Goal: Task Accomplishment & Management: Complete application form

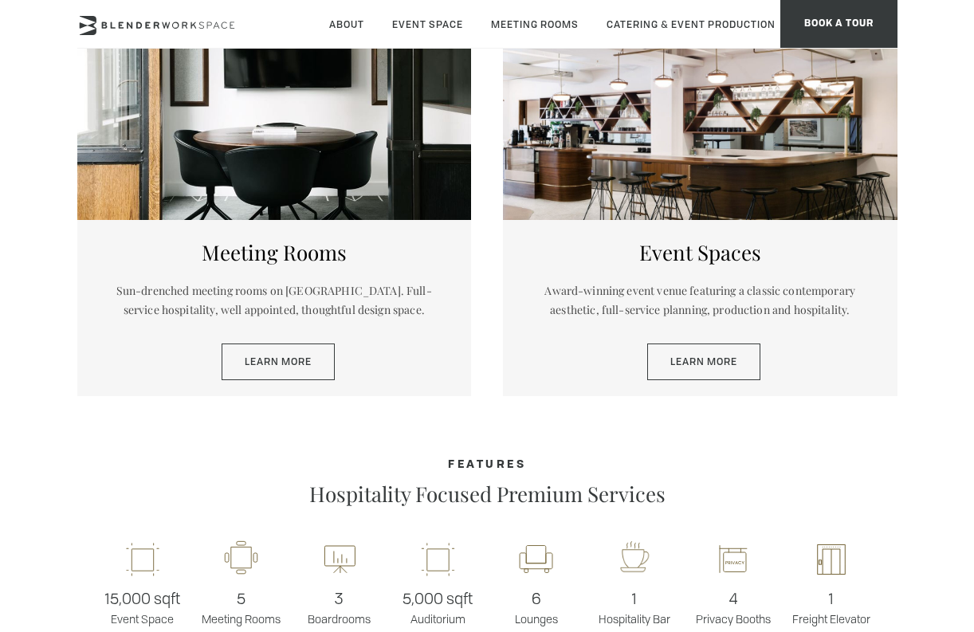
scroll to position [698, 0]
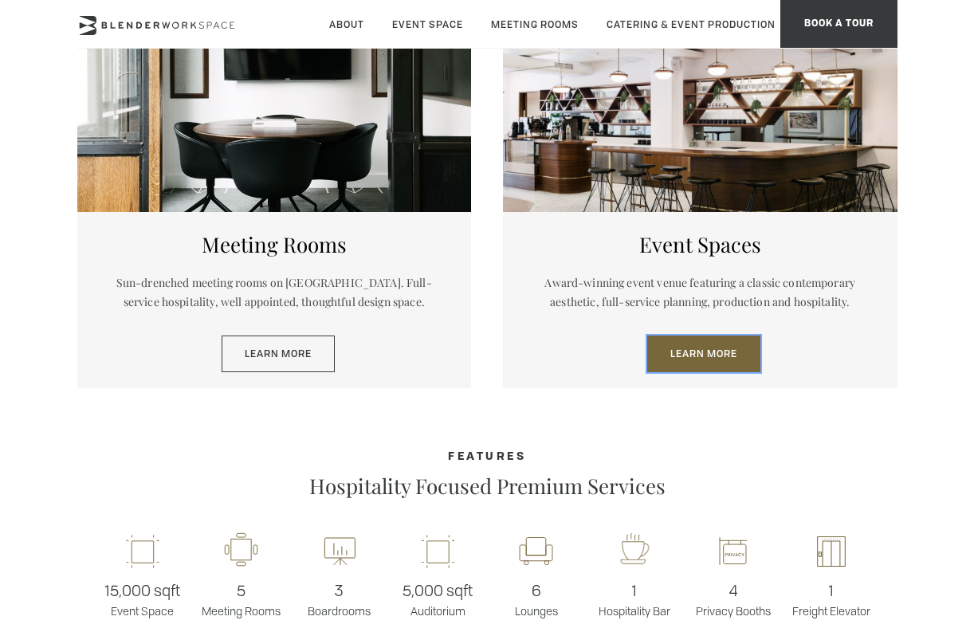
click at [712, 352] on link "Learn More" at bounding box center [703, 354] width 113 height 37
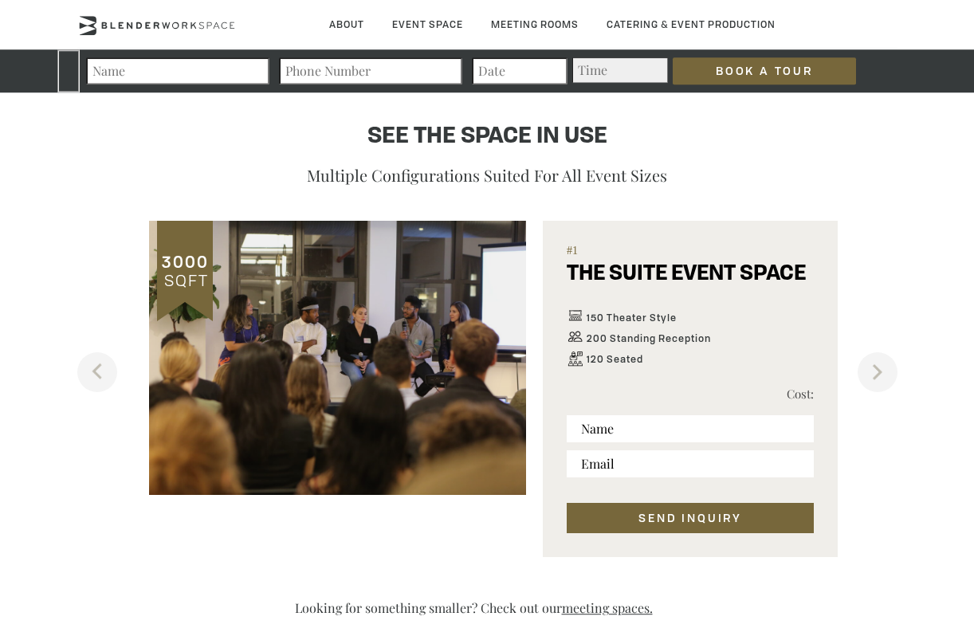
scroll to position [797, 0]
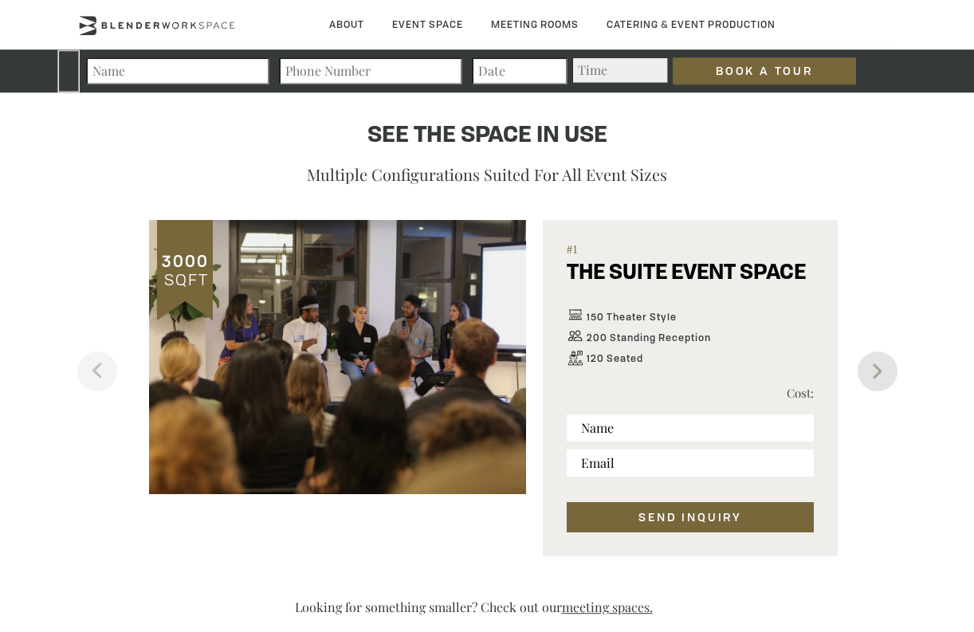
click at [883, 367] on button "Next" at bounding box center [878, 372] width 40 height 40
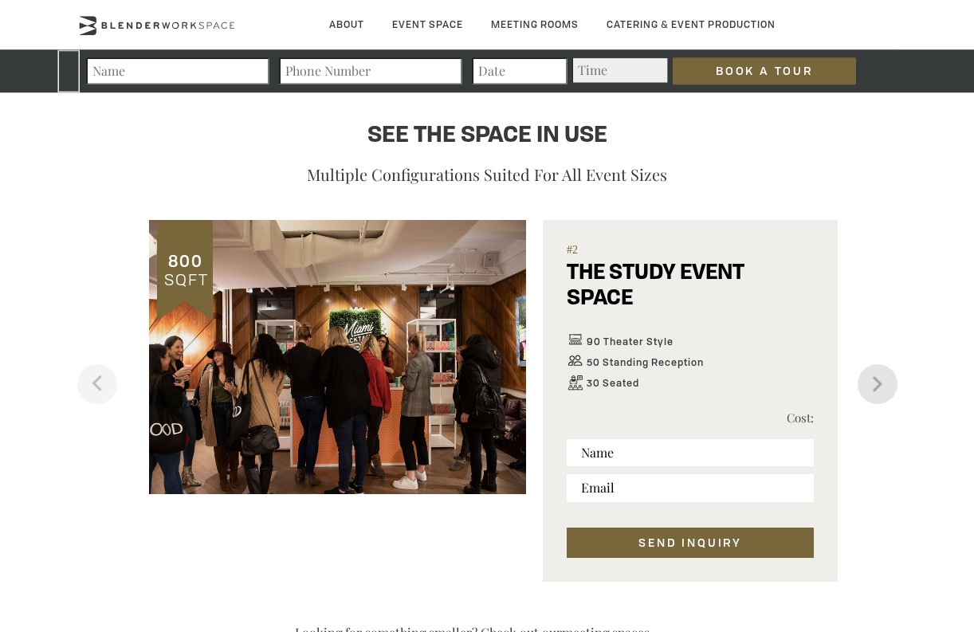
click at [883, 367] on button "Next" at bounding box center [878, 384] width 40 height 40
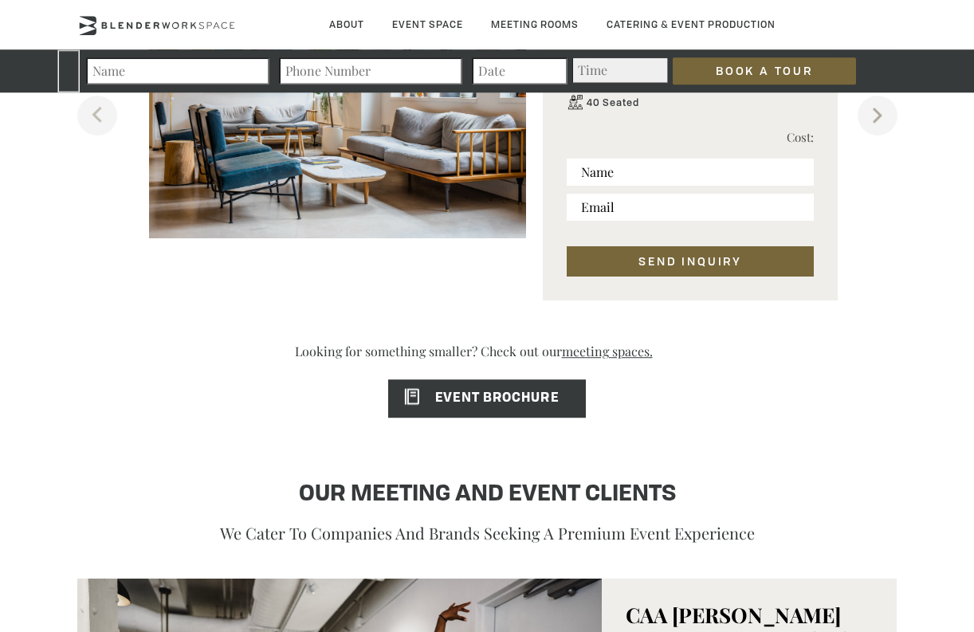
scroll to position [1054, 0]
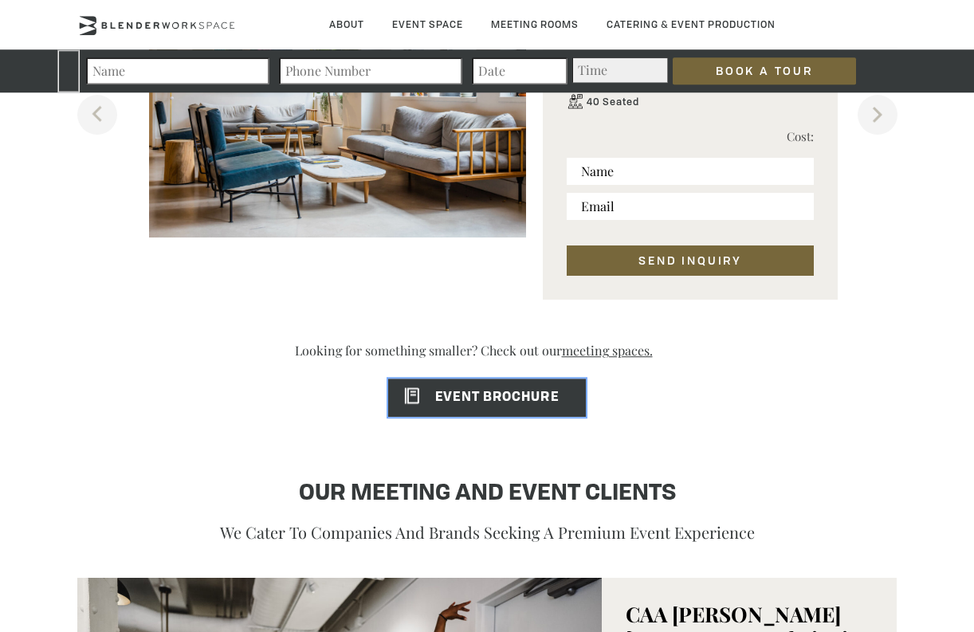
click at [513, 404] on span "EVENT BROCHURE" at bounding box center [473, 397] width 170 height 13
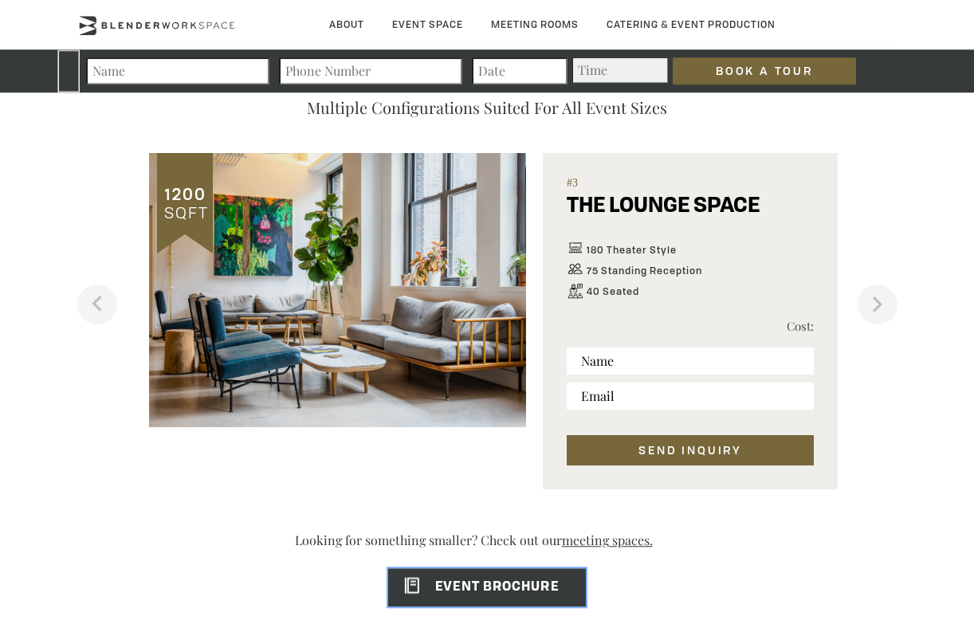
scroll to position [862, 0]
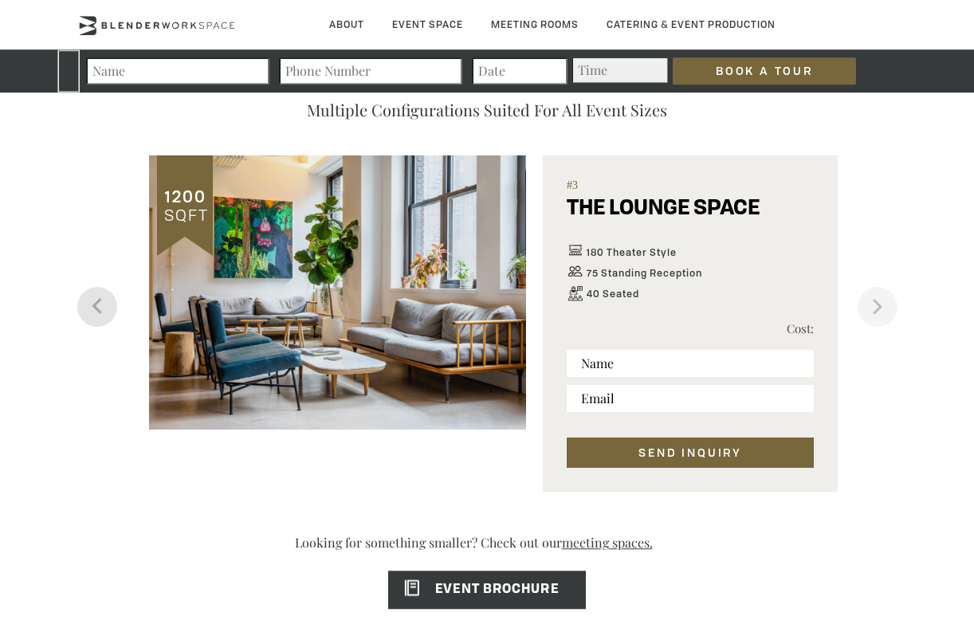
click at [105, 308] on button "Previous" at bounding box center [97, 307] width 40 height 40
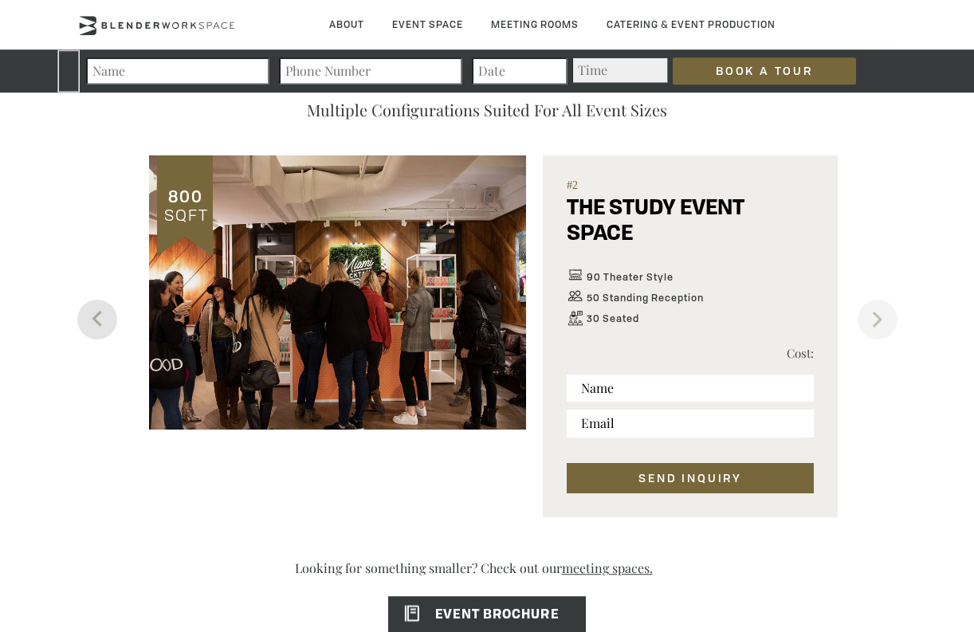
click at [105, 308] on button "Previous" at bounding box center [97, 320] width 40 height 40
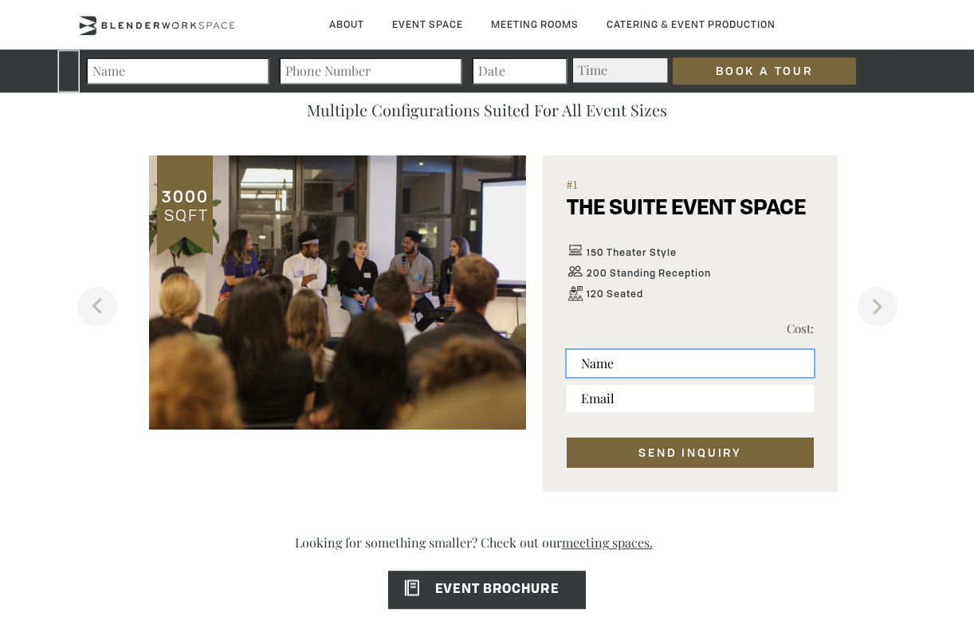
click at [685, 363] on input "text" at bounding box center [690, 363] width 247 height 27
type input "[PERSON_NAME]"
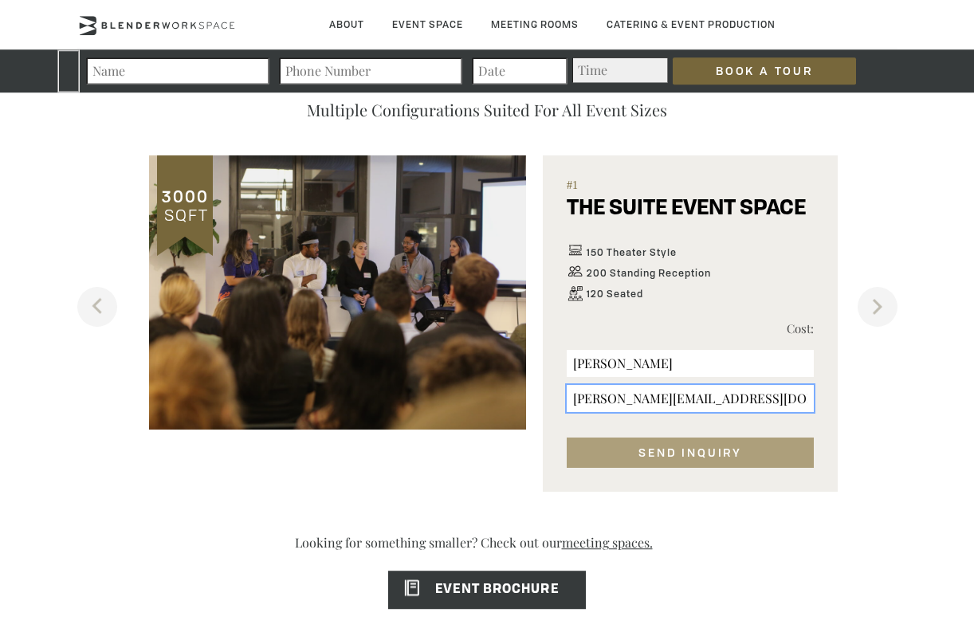
type input "[PERSON_NAME][EMAIL_ADDRESS][DOMAIN_NAME]"
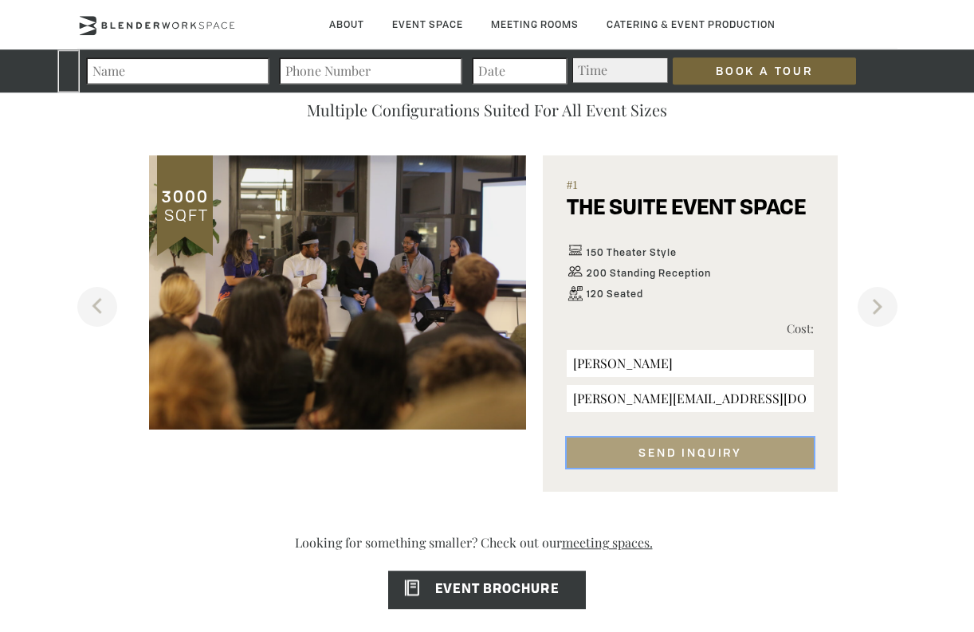
click at [651, 449] on button "SEND INQUIRY" at bounding box center [690, 453] width 247 height 30
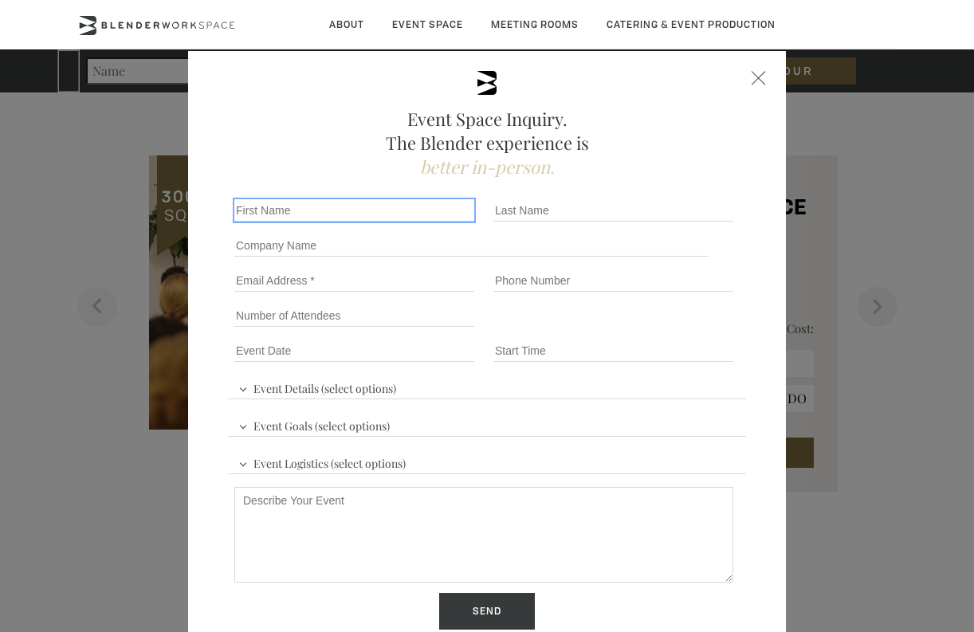
click at [276, 222] on input "First name *" at bounding box center [354, 210] width 240 height 22
type input "[PERSON_NAME]"
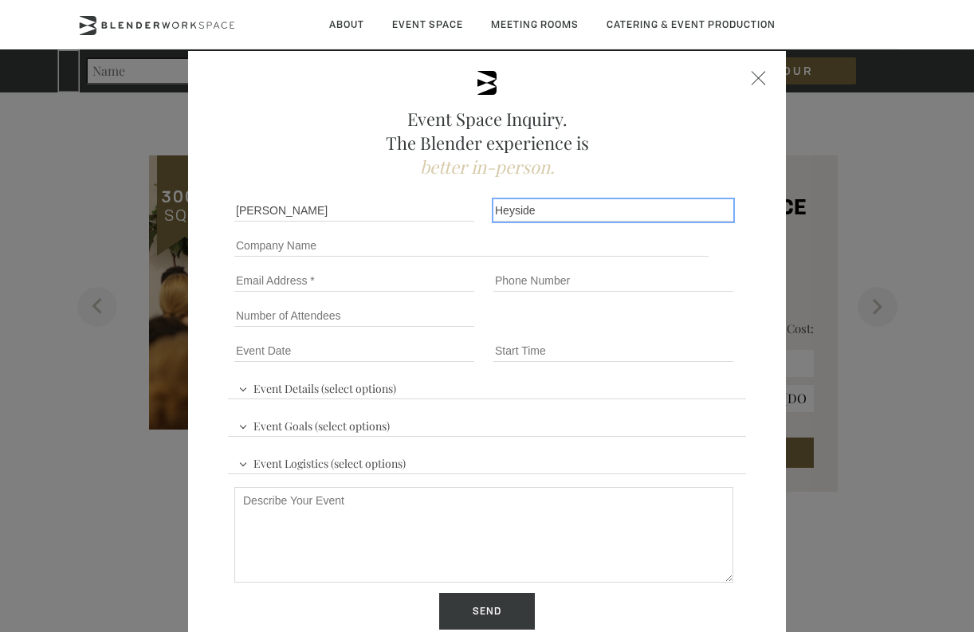
type input "Heyside"
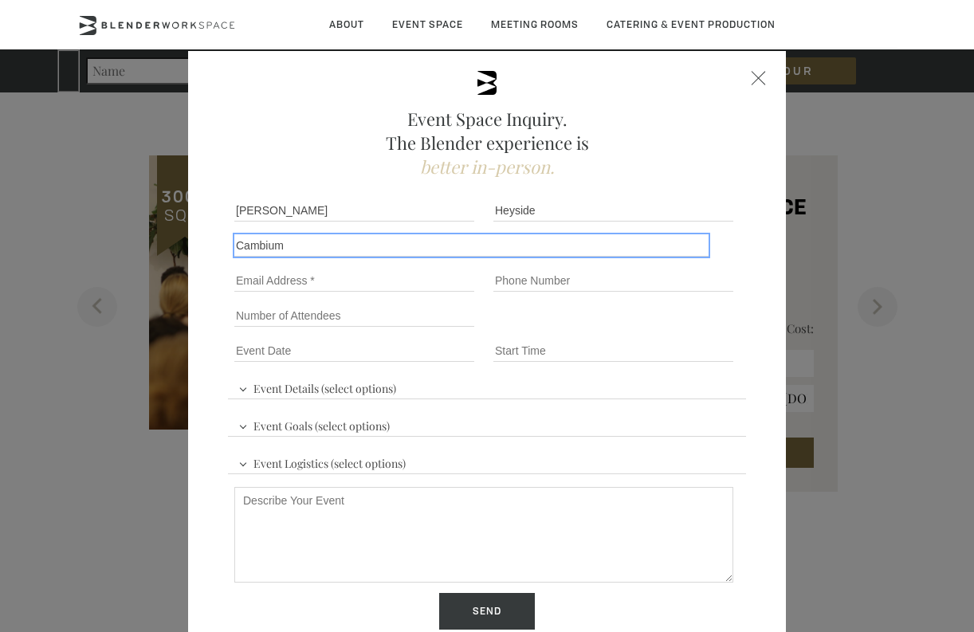
type input "Cambium"
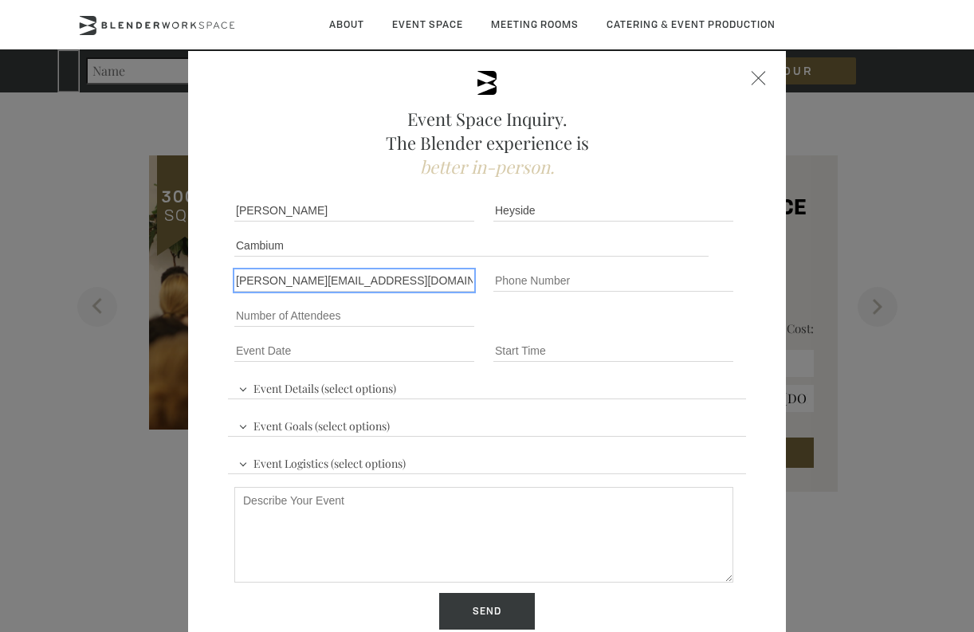
type input "[PERSON_NAME][EMAIL_ADDRESS][DOMAIN_NAME]"
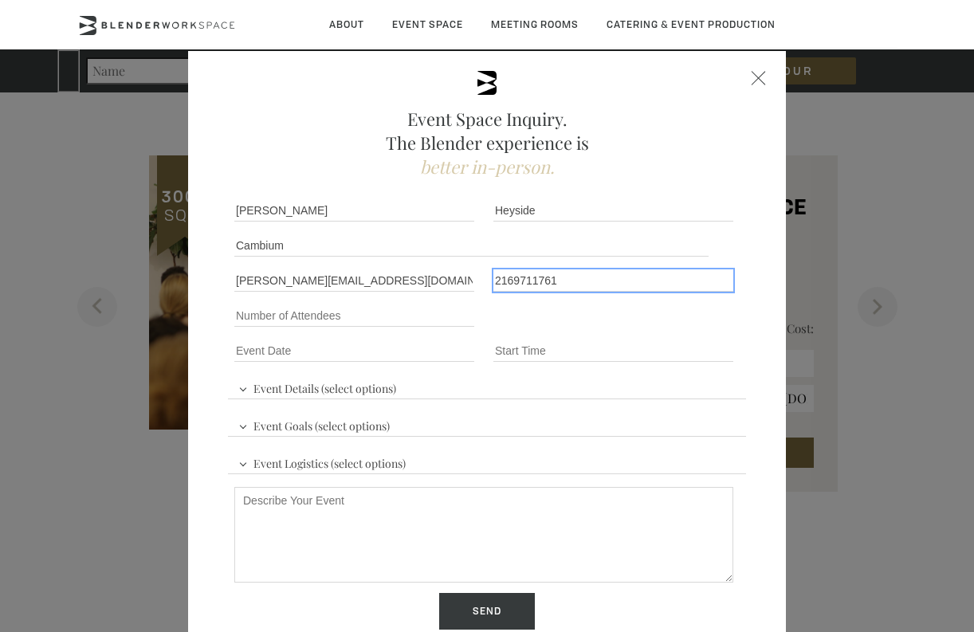
type input "2169711761"
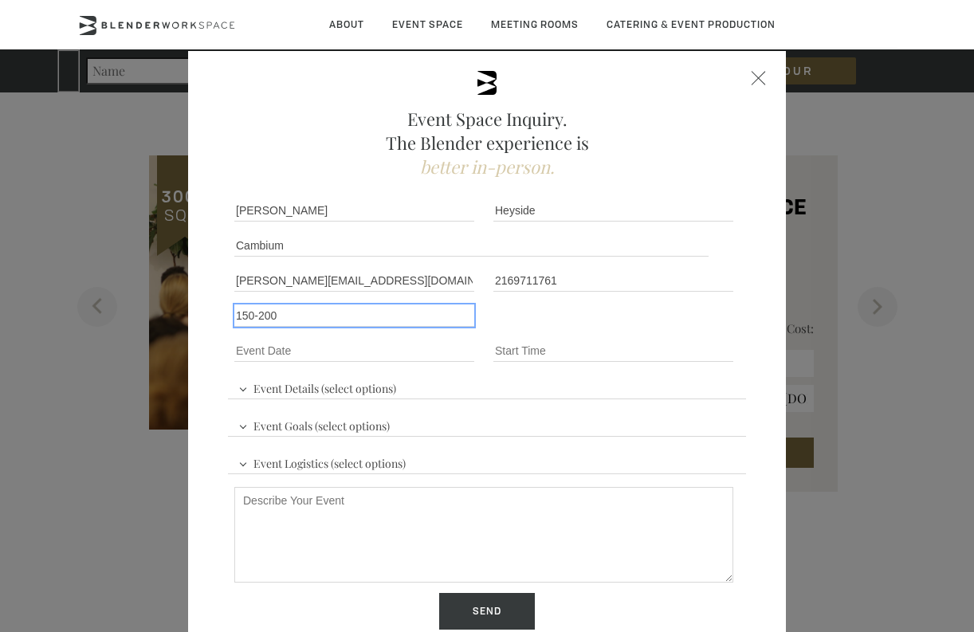
type input "150-200"
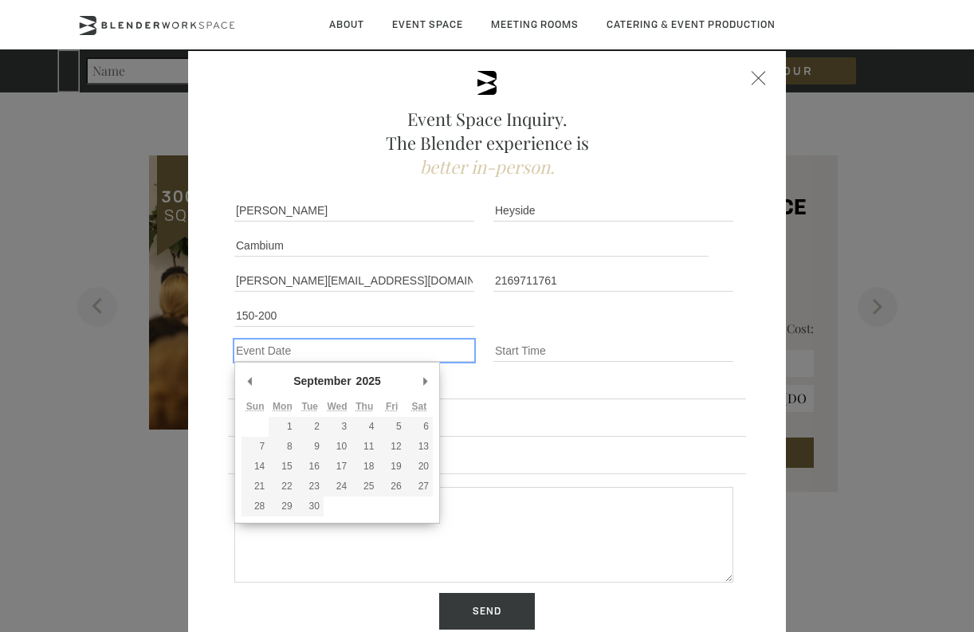
type div "[DATE]"
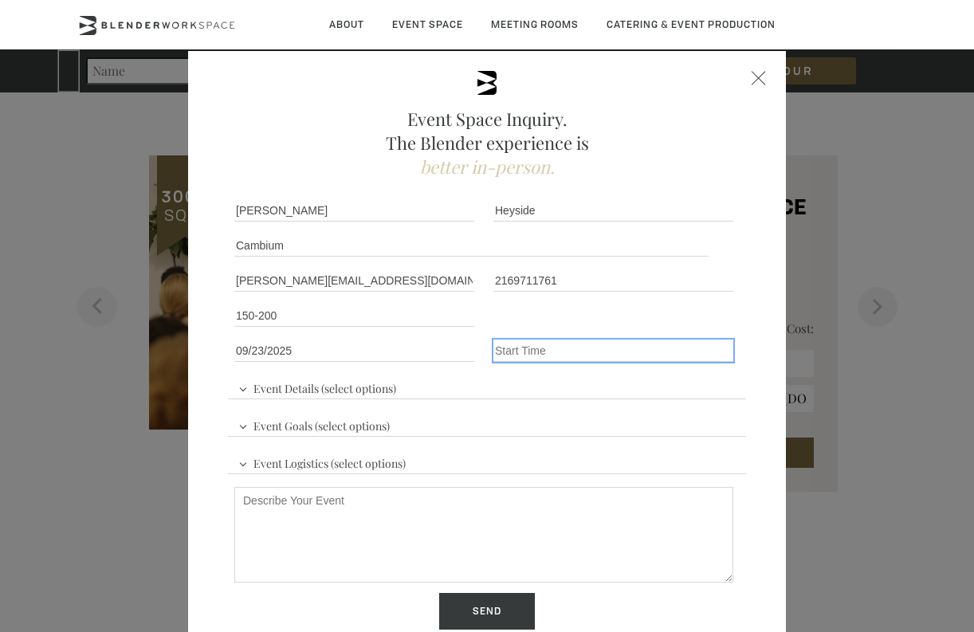
click at [514, 356] on input "Event Time" at bounding box center [613, 351] width 240 height 22
type input "6:00PM"
click at [326, 393] on span "Event Details (select options)" at bounding box center [317, 387] width 166 height 24
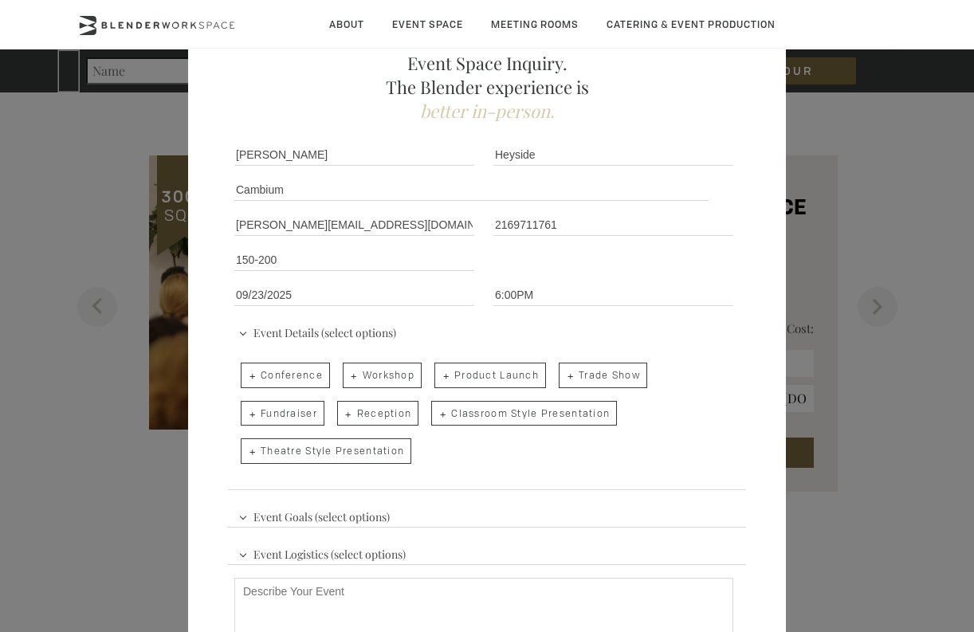
scroll to position [149, 0]
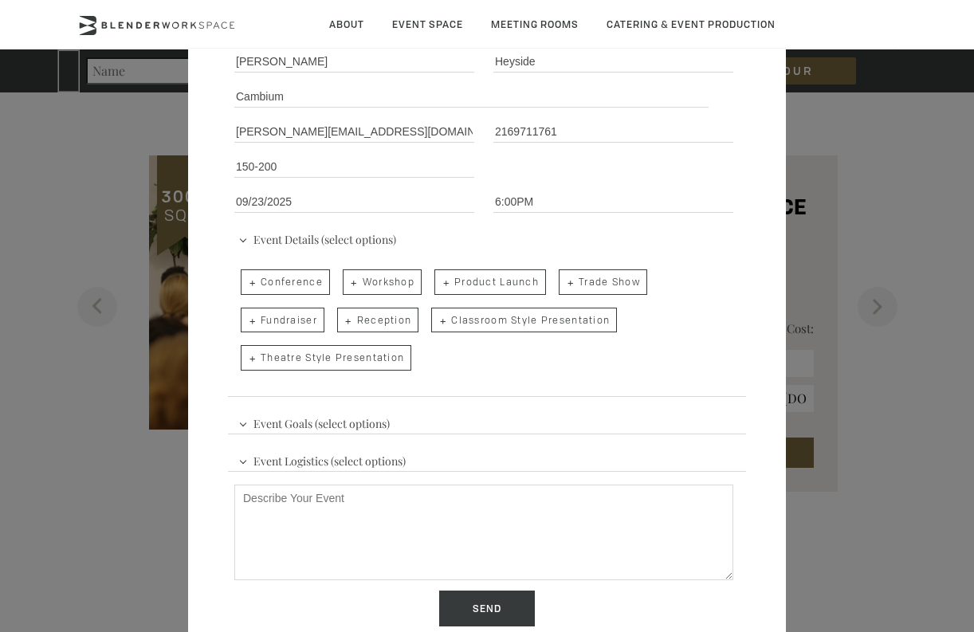
click at [447, 316] on span "Classroom Style Presentation" at bounding box center [524, 321] width 186 height 26
click at [435, 316] on input "Classroom Style Presentation" at bounding box center [430, 312] width 10 height 22
checkbox input "true"
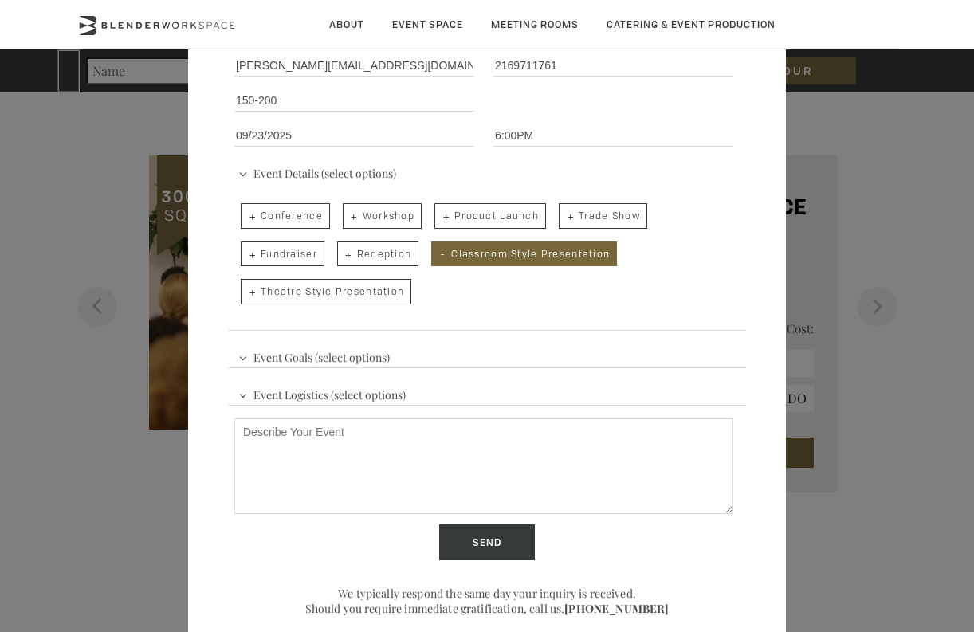
click at [364, 294] on span "Theatre Style Presentation" at bounding box center [326, 292] width 171 height 26
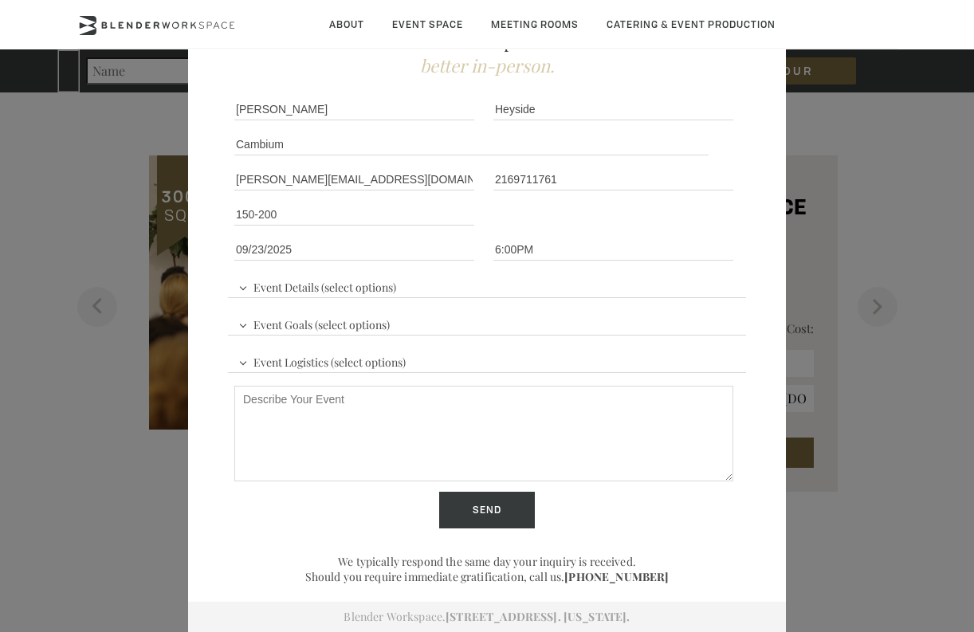
scroll to position [100, 0]
click at [349, 287] on span "Event Details (select options)" at bounding box center [317, 287] width 166 height 24
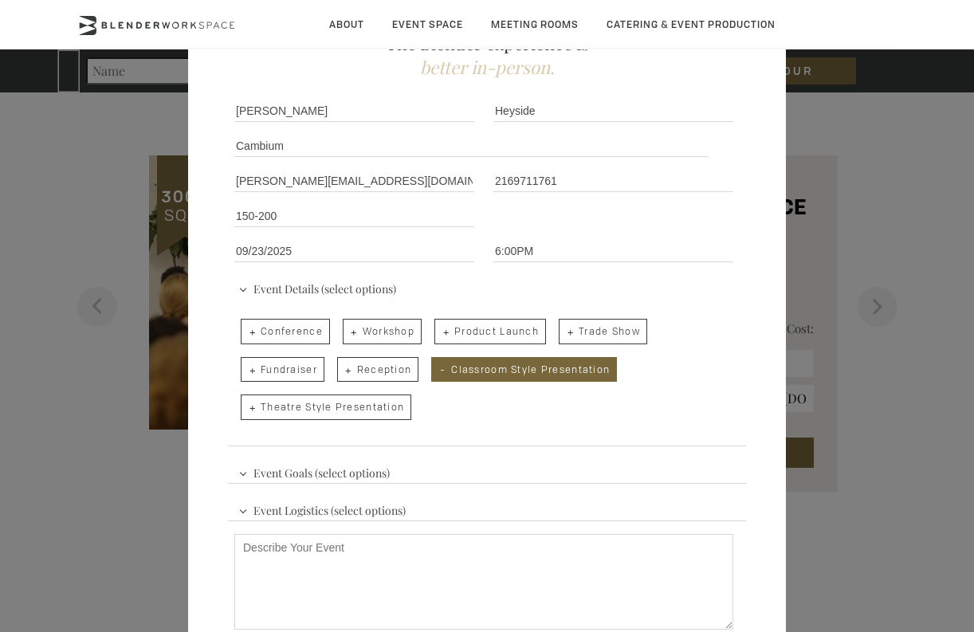
click at [311, 411] on span "Theatre Style Presentation" at bounding box center [326, 408] width 171 height 26
click at [245, 411] on input "Theatre Style Presentation" at bounding box center [239, 399] width 10 height 22
checkbox input "true"
click at [462, 363] on span "Classroom Style Presentation" at bounding box center [524, 370] width 186 height 26
click at [435, 363] on input "Classroom Style Presentation" at bounding box center [430, 362] width 10 height 22
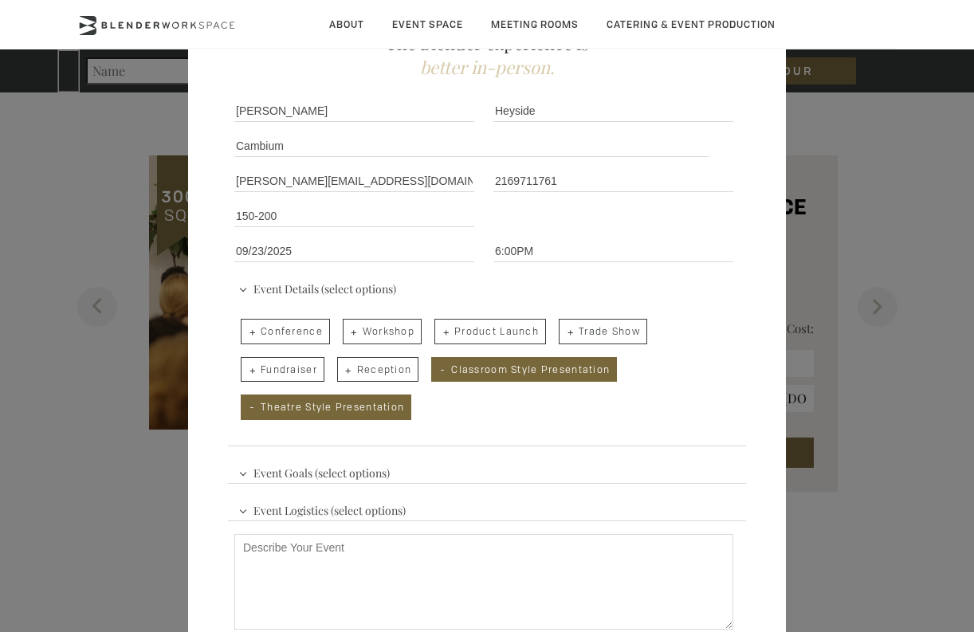
checkbox input "false"
click at [394, 371] on span "Reception" at bounding box center [378, 370] width 82 height 26
click at [341, 371] on input "Reception" at bounding box center [336, 362] width 10 height 22
checkbox input "true"
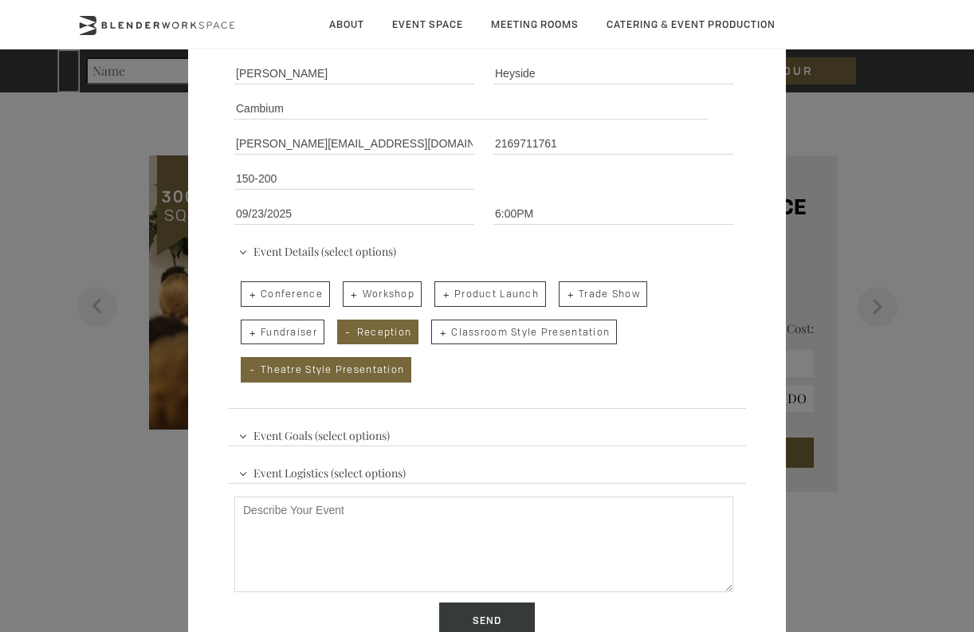
scroll to position [246, 0]
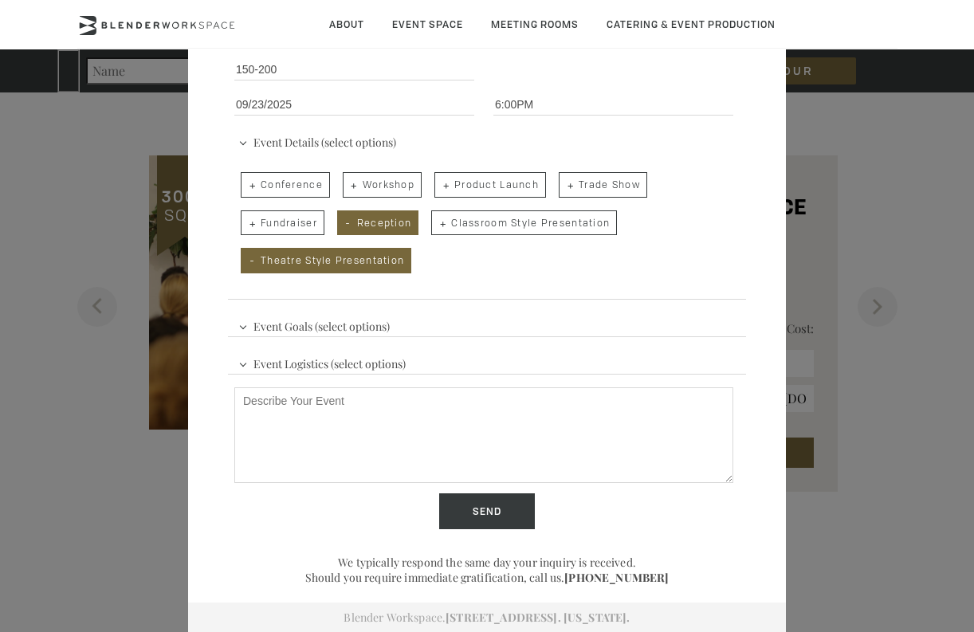
click at [321, 331] on span "Event Goals (select options)" at bounding box center [313, 324] width 159 height 24
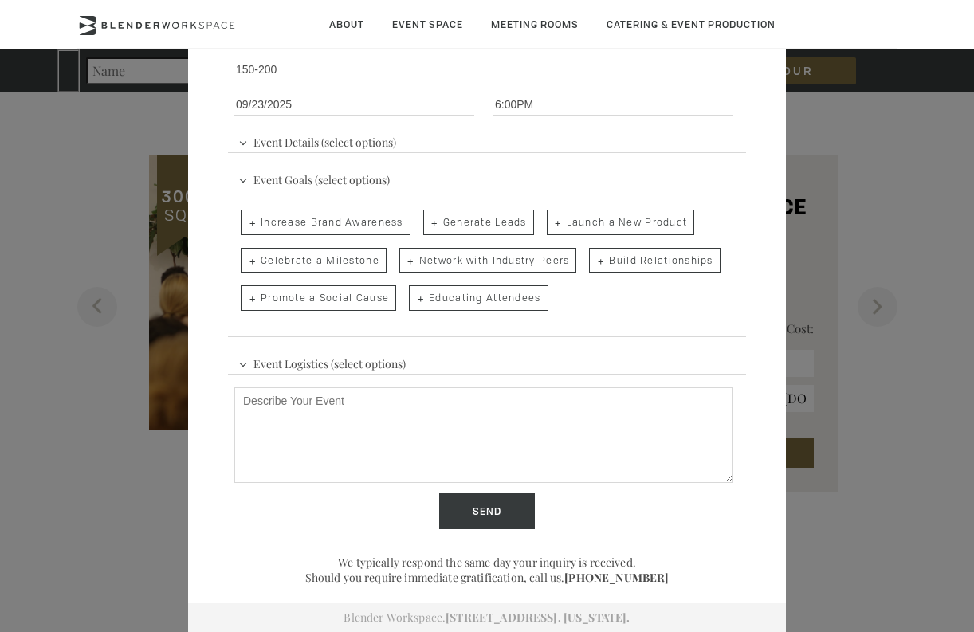
click at [606, 257] on span "Build Relationships" at bounding box center [654, 261] width 131 height 26
click at [593, 257] on input "Build Relationships" at bounding box center [588, 253] width 10 height 22
checkbox input "true"
click at [501, 265] on span "Network with Industry Peers" at bounding box center [488, 261] width 178 height 26
click at [403, 264] on input "Network with Industry Peers" at bounding box center [398, 253] width 10 height 22
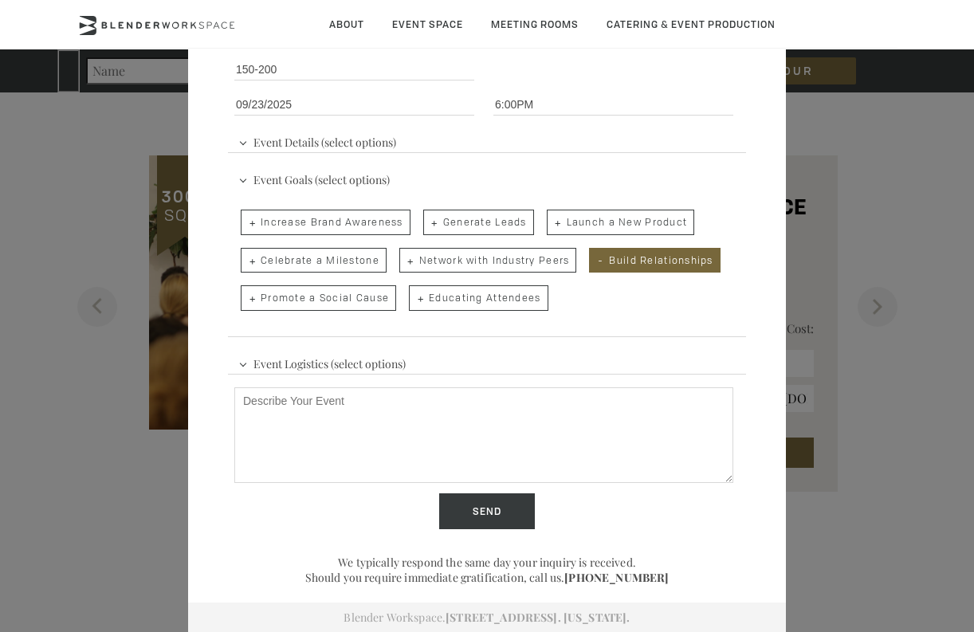
checkbox input "true"
click at [329, 367] on span "Event Logistics (select options)" at bounding box center [321, 362] width 175 height 24
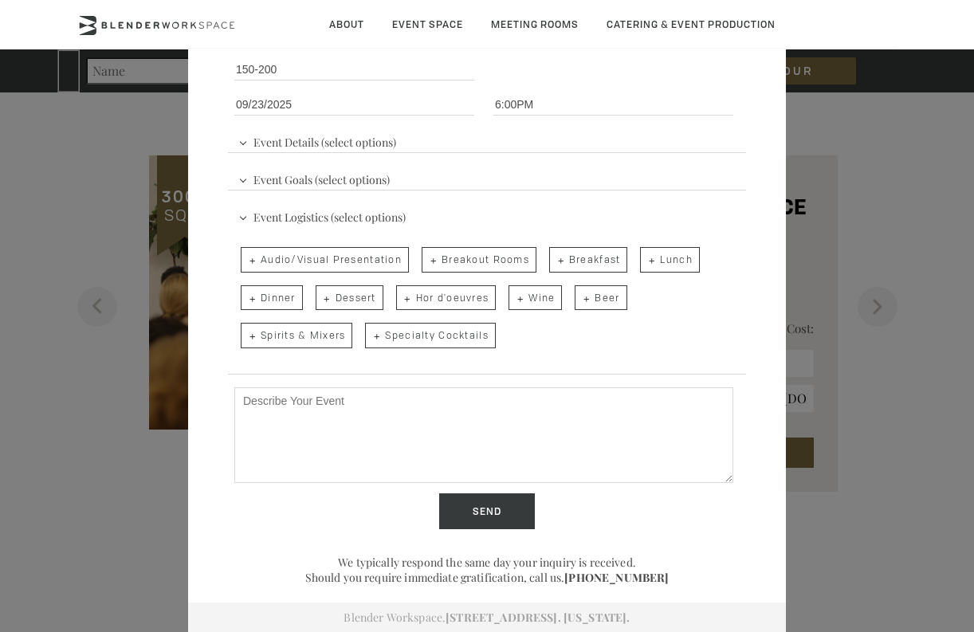
click at [359, 254] on span "Audio/Visual Presentation" at bounding box center [325, 260] width 168 height 26
click at [245, 254] on input "Audio/Visual Presentation" at bounding box center [239, 252] width 10 height 22
checkbox input "true"
click at [362, 451] on textarea "Describe Your Event" at bounding box center [483, 435] width 499 height 96
paste textarea "Hi there, I’m reaching out on behalf of Cambium, a climate startup based in [GE…"
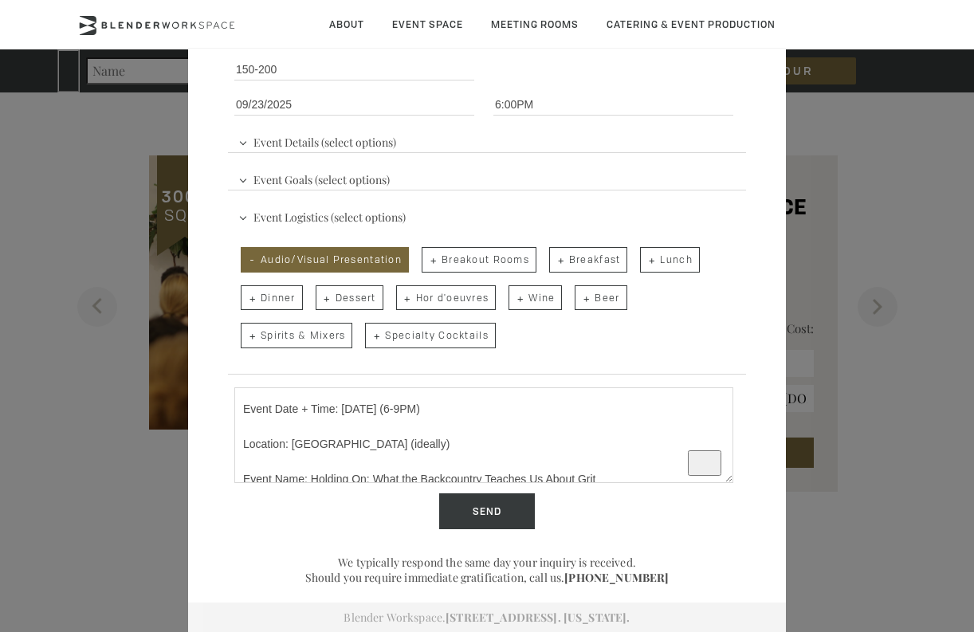
scroll to position [0, 0]
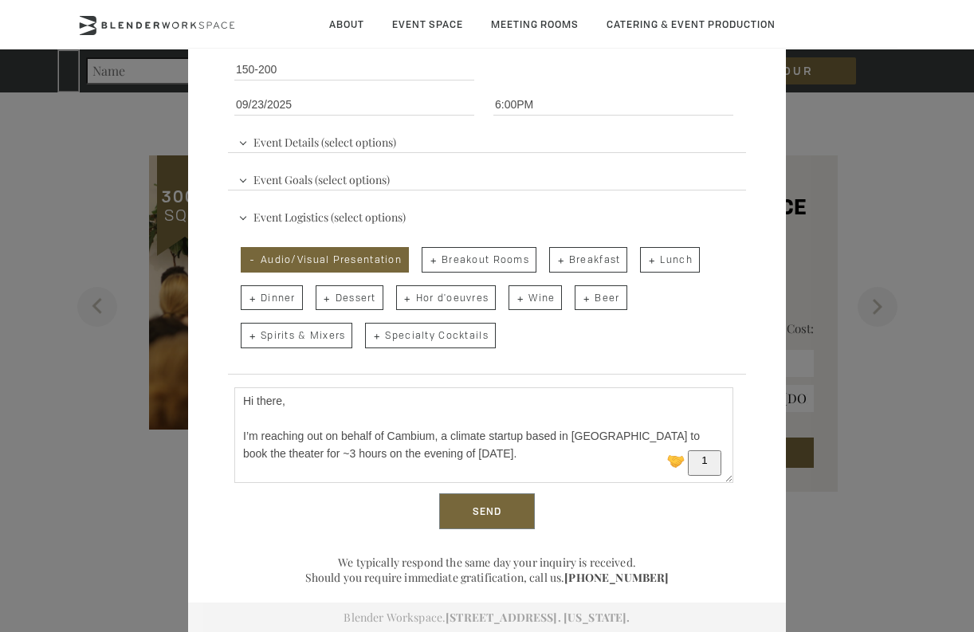
type textarea "Hi there, I’m reaching out on behalf of Cambium, a climate startup based in [GE…"
click at [498, 506] on input "Send" at bounding box center [487, 511] width 96 height 37
